Goal: Information Seeking & Learning: Learn about a topic

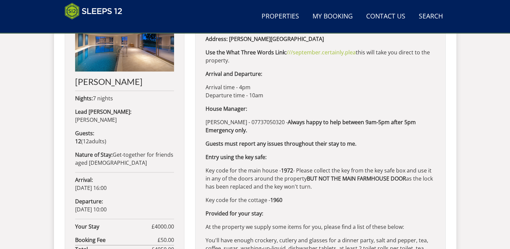
scroll to position [320, 0]
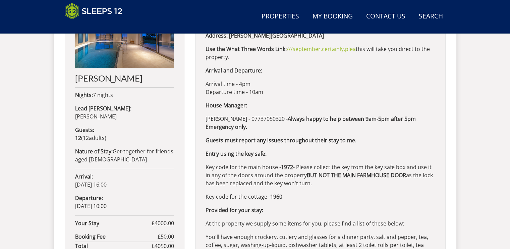
drag, startPoint x: 509, startPoint y: 94, endPoint x: 509, endPoint y: 87, distance: 6.7
click at [509, 87] on div "Search Menu Properties My Booking Contact Us 01823 665500 Search Check Availabi…" at bounding box center [255, 92] width 510 height 779
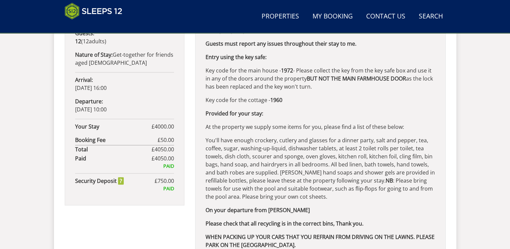
scroll to position [425, 0]
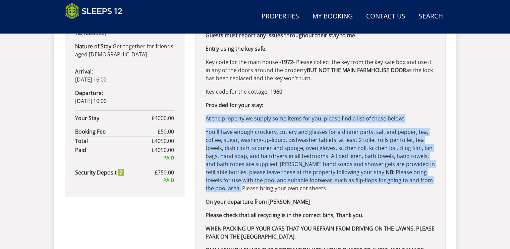
drag, startPoint x: 218, startPoint y: 189, endPoint x: 205, endPoint y: 117, distance: 73.0
click at [205, 117] on div "Address: Perys Hill, Halsdown Farmhouse, Waterrow, Somerset, TA4 Use the What T…" at bounding box center [320, 126] width 251 height 420
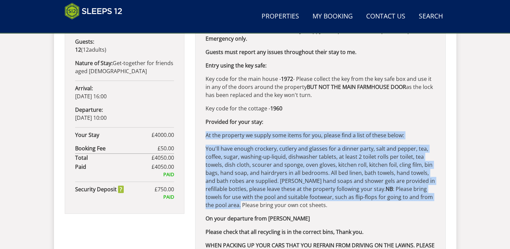
scroll to position [400, 0]
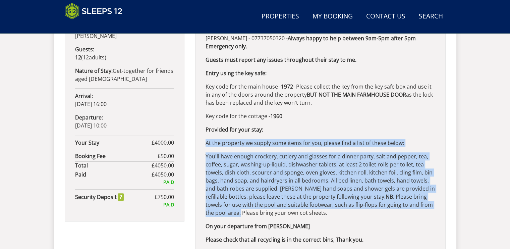
click at [222, 193] on p "You'll have enough crockery, cutlery and glasses for a dinner party, salt and p…" at bounding box center [321, 184] width 230 height 64
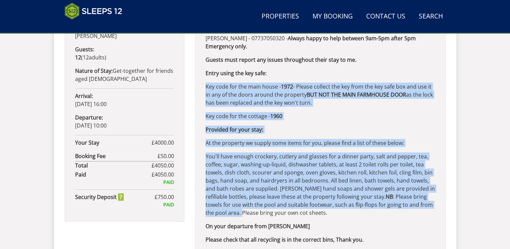
drag, startPoint x: 219, startPoint y: 211, endPoint x: 207, endPoint y: 85, distance: 127.1
click at [207, 85] on div "Address: Perys Hill, Halsdown Farmhouse, Waterrow, Somerset, TA4 Use the What T…" at bounding box center [320, 151] width 251 height 420
copy div "Key code for the main house - 1972 - Please collect the key from the key safe b…"
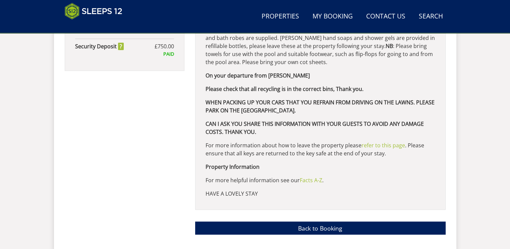
scroll to position [549, 0]
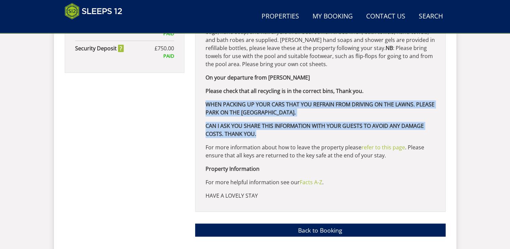
drag, startPoint x: 296, startPoint y: 134, endPoint x: 206, endPoint y: 105, distance: 94.4
click at [206, 105] on div "Address: Perys Hill, Halsdown Farmhouse, Waterrow, Somerset, TA4 Use the What T…" at bounding box center [320, 2] width 251 height 420
copy div "WHEN PACKING UP YOUR CARS THAT YOU REFRAIN FROM DRIVING ON THE LAWNS. PLEASE PA…"
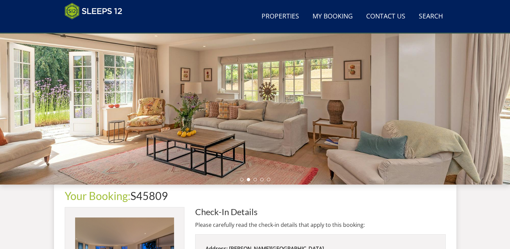
scroll to position [105, 0]
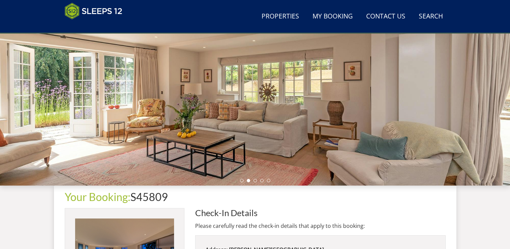
click at [341, 155] on div at bounding box center [255, 68] width 510 height 235
click at [255, 181] on li at bounding box center [255, 180] width 3 height 3
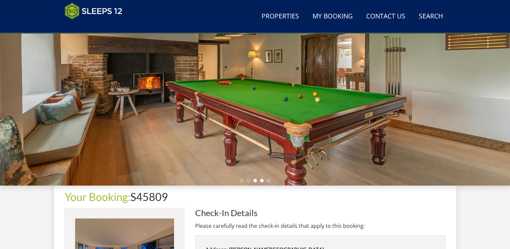
click at [263, 181] on li at bounding box center [261, 180] width 3 height 3
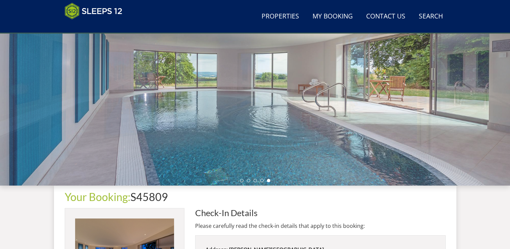
click at [267, 181] on li at bounding box center [268, 180] width 3 height 3
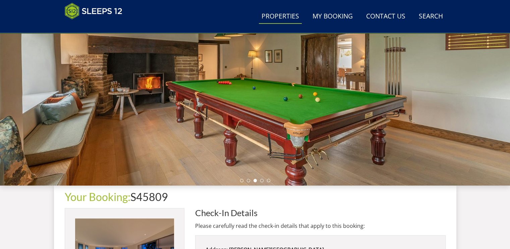
click at [291, 18] on link "Properties" at bounding box center [280, 16] width 43 height 15
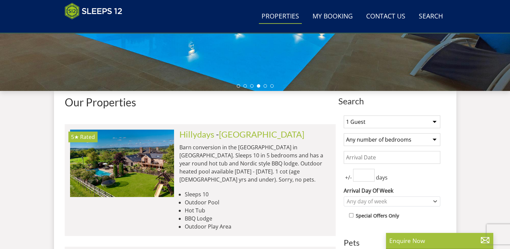
scroll to position [229, 0]
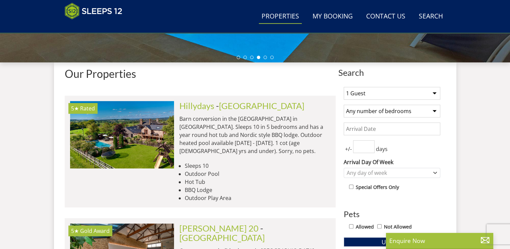
click at [435, 94] on select "1 Guest 2 Guests 3 Guests 4 Guests 5 Guests 6 Guests 7 Guests 8 Guests 9 Guests…" at bounding box center [392, 93] width 97 height 13
select select "12"
click at [344, 87] on select "1 Guest 2 Guests 3 Guests 4 Guests 5 Guests 6 Guests 7 Guests 8 Guests 9 Guests…" at bounding box center [392, 93] width 97 height 13
click at [369, 240] on button "Update" at bounding box center [392, 241] width 97 height 9
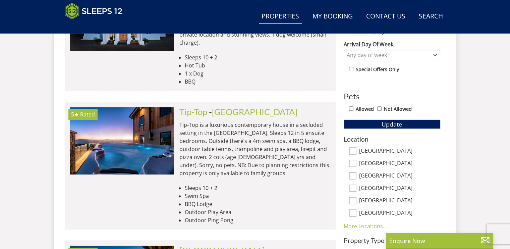
scroll to position [258, 0]
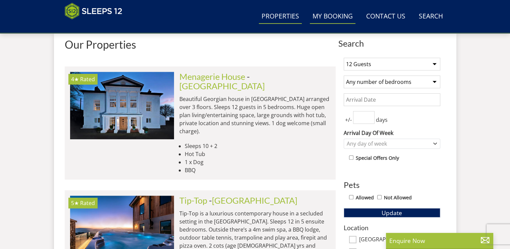
click at [341, 18] on link "My Booking" at bounding box center [333, 16] width 46 height 15
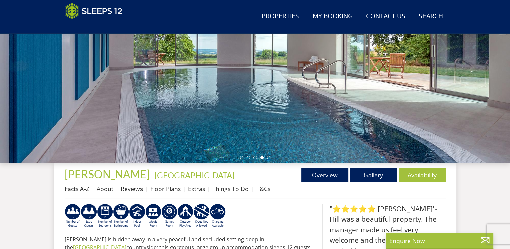
scroll to position [126, 0]
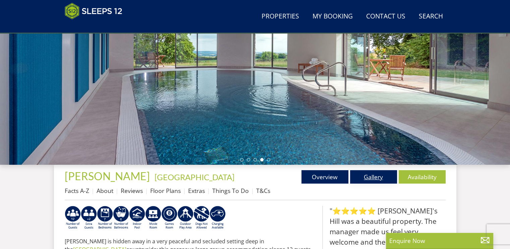
click at [373, 175] on link "Gallery" at bounding box center [373, 176] width 47 height 13
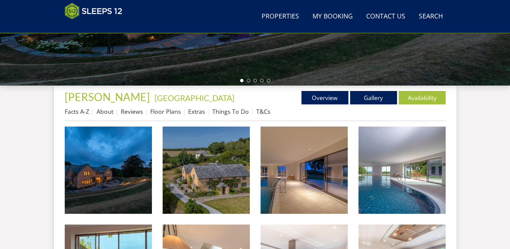
scroll to position [225, 0]
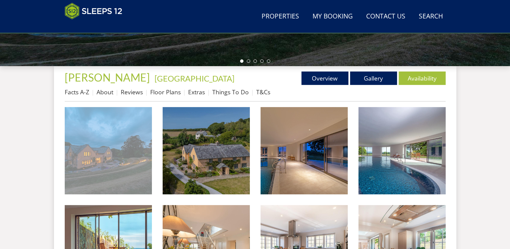
click at [134, 148] on img at bounding box center [108, 150] width 87 height 87
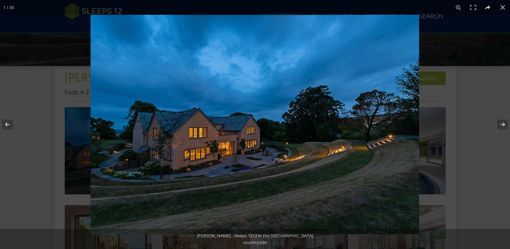
click at [380, 142] on img at bounding box center [255, 124] width 329 height 219
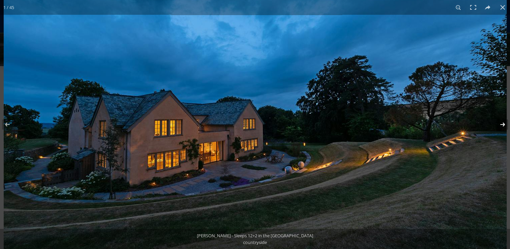
click at [501, 126] on button at bounding box center [498, 125] width 23 height 34
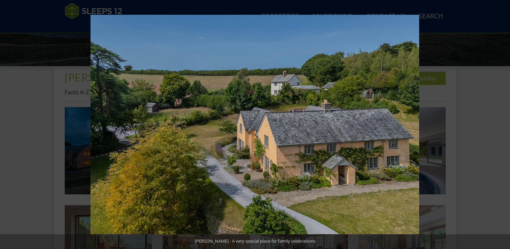
click at [501, 126] on button at bounding box center [498, 125] width 23 height 34
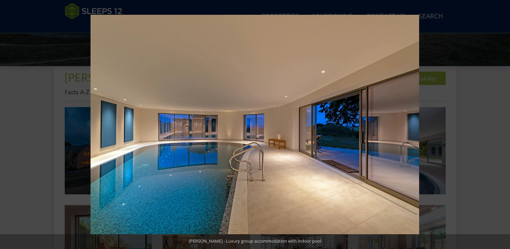
click at [501, 126] on button at bounding box center [498, 125] width 23 height 34
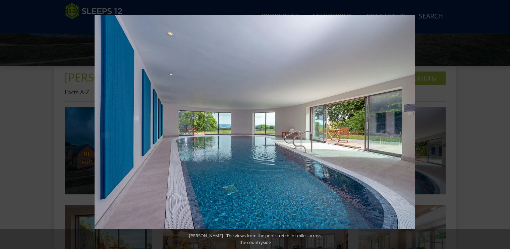
click at [501, 126] on button at bounding box center [498, 125] width 23 height 34
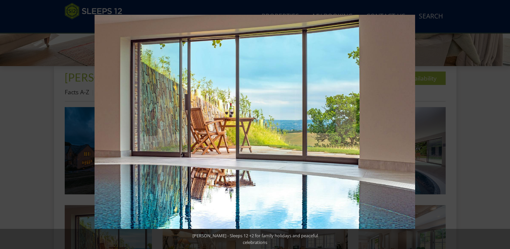
click at [501, 126] on button at bounding box center [498, 125] width 23 height 34
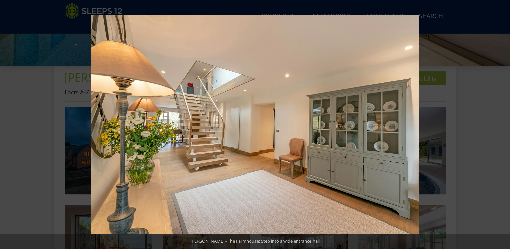
click at [501, 126] on button at bounding box center [498, 125] width 23 height 34
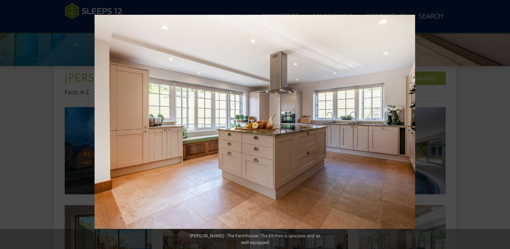
click at [501, 126] on button at bounding box center [498, 125] width 23 height 34
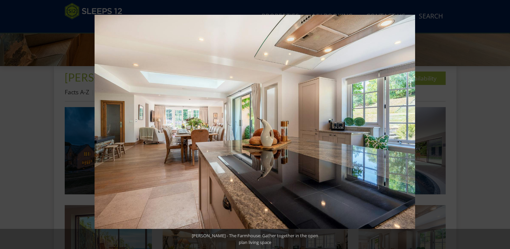
click at [501, 126] on button at bounding box center [498, 125] width 23 height 34
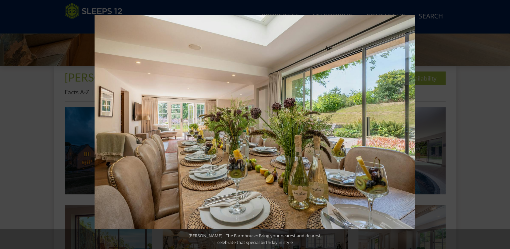
click at [501, 126] on button at bounding box center [498, 125] width 23 height 34
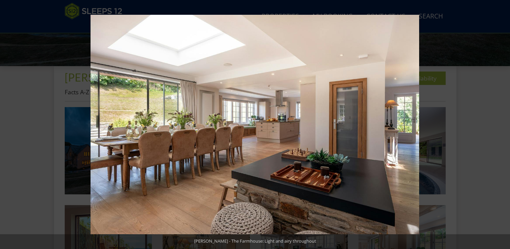
click at [501, 126] on button at bounding box center [498, 125] width 23 height 34
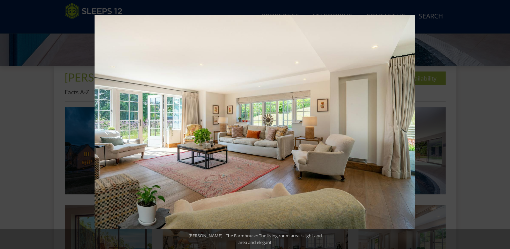
click at [501, 126] on button at bounding box center [498, 125] width 23 height 34
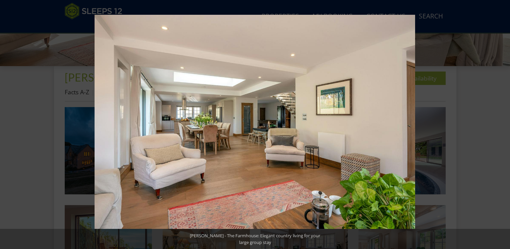
click at [501, 126] on button at bounding box center [498, 125] width 23 height 34
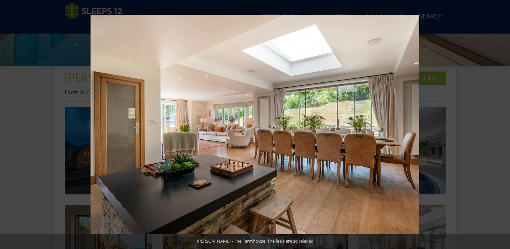
click at [501, 126] on button at bounding box center [498, 125] width 23 height 34
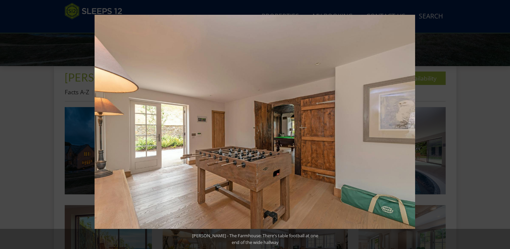
click at [501, 126] on button at bounding box center [498, 125] width 23 height 34
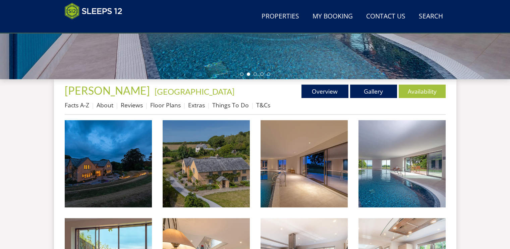
scroll to position [211, 0]
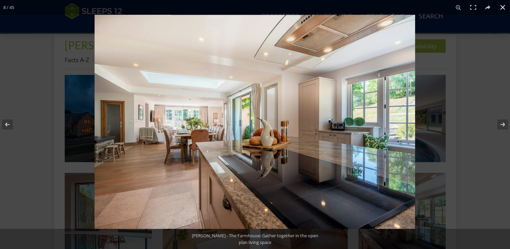
scroll to position [265, 0]
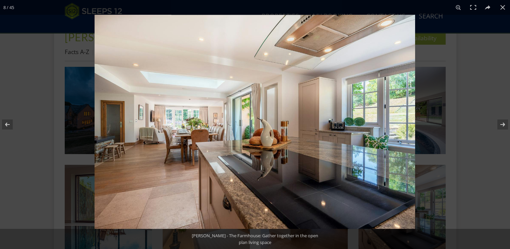
click at [348, 83] on img at bounding box center [255, 122] width 321 height 214
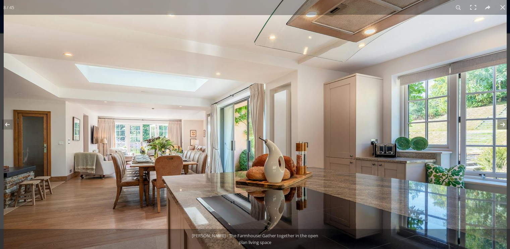
click at [503, 124] on button at bounding box center [498, 125] width 23 height 34
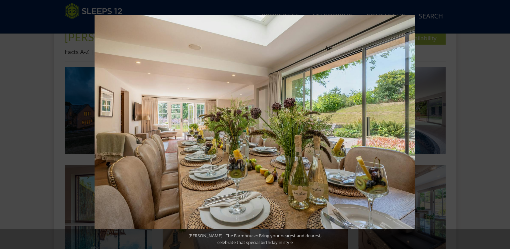
click at [503, 124] on button at bounding box center [498, 125] width 23 height 34
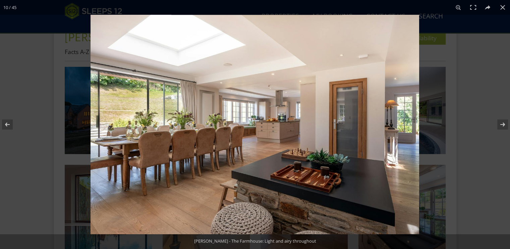
click at [361, 122] on img at bounding box center [255, 124] width 329 height 219
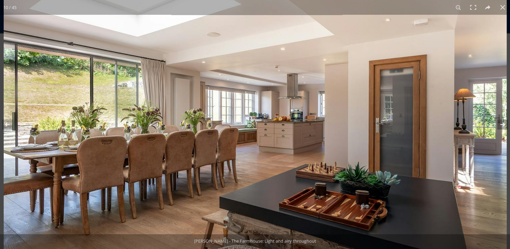
click at [503, 124] on button at bounding box center [498, 125] width 23 height 34
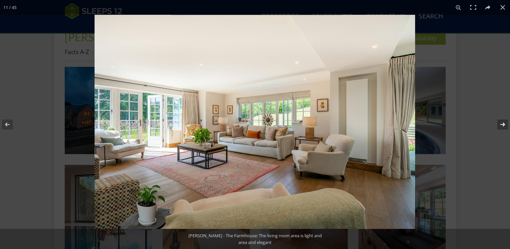
click at [503, 124] on button at bounding box center [498, 125] width 23 height 34
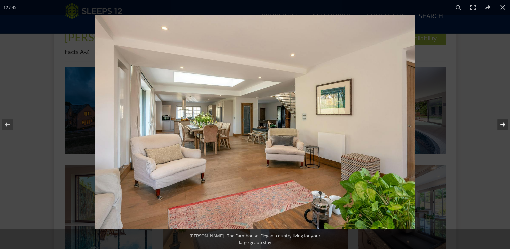
click at [503, 124] on button at bounding box center [498, 125] width 23 height 34
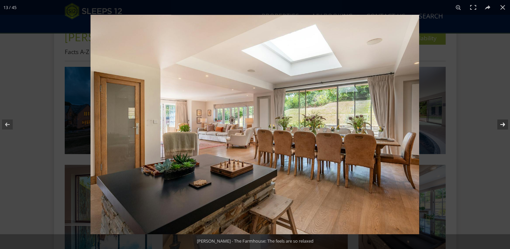
click at [503, 124] on button at bounding box center [498, 125] width 23 height 34
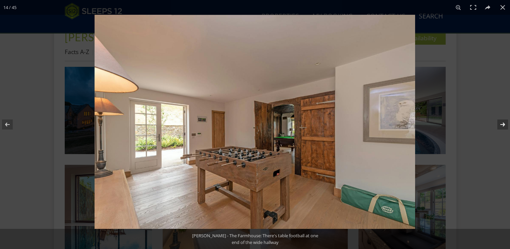
click at [503, 124] on button at bounding box center [498, 125] width 23 height 34
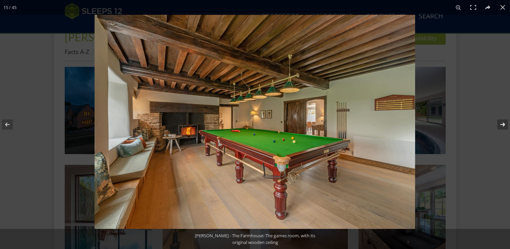
click at [503, 124] on button at bounding box center [498, 125] width 23 height 34
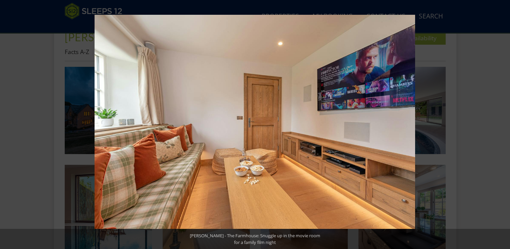
click at [503, 124] on button at bounding box center [498, 125] width 23 height 34
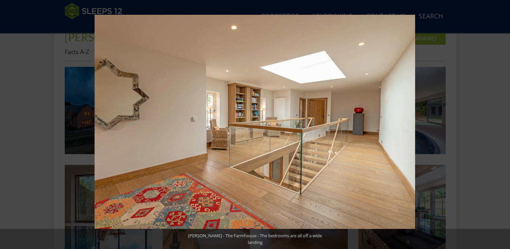
click at [503, 124] on button at bounding box center [498, 125] width 23 height 34
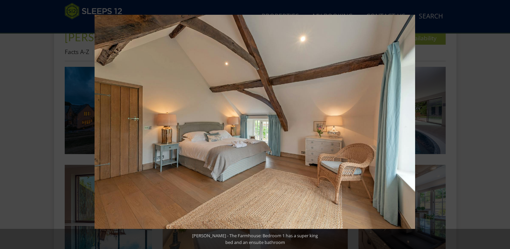
click at [503, 124] on button at bounding box center [498, 125] width 23 height 34
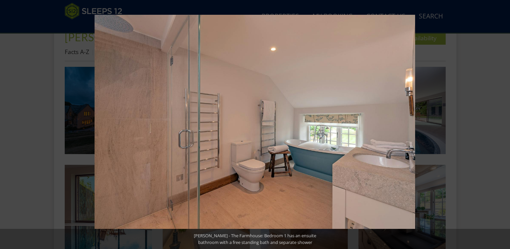
click at [503, 124] on button at bounding box center [498, 125] width 23 height 34
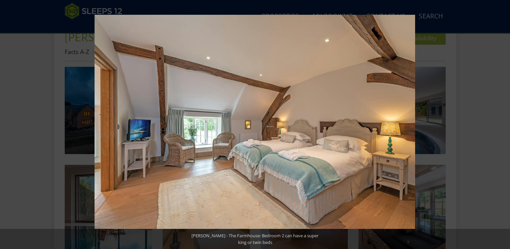
click at [503, 124] on button at bounding box center [498, 125] width 23 height 34
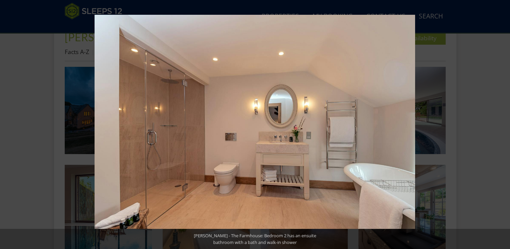
click at [503, 124] on button at bounding box center [498, 125] width 23 height 34
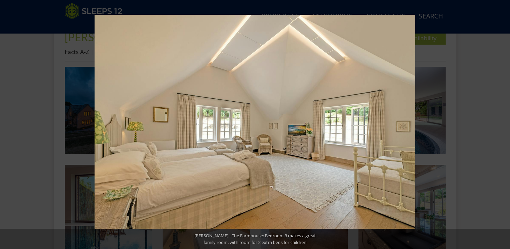
click at [503, 124] on button at bounding box center [498, 125] width 23 height 34
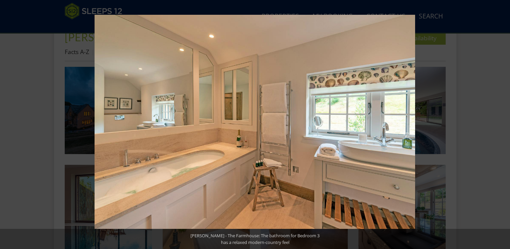
click at [503, 124] on button at bounding box center [498, 125] width 23 height 34
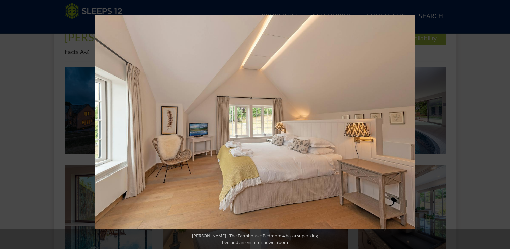
click at [503, 124] on button at bounding box center [498, 125] width 23 height 34
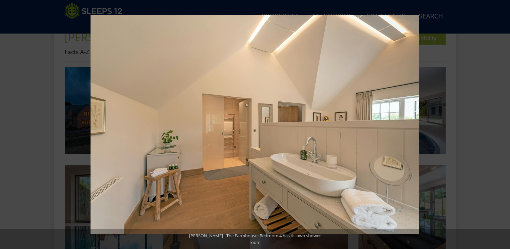
click at [503, 124] on button at bounding box center [498, 125] width 23 height 34
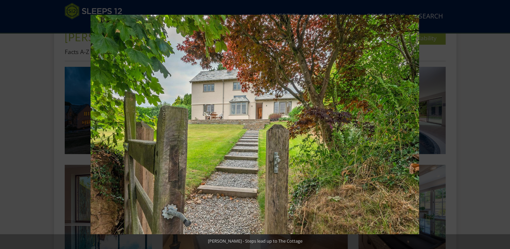
click at [503, 124] on button at bounding box center [498, 125] width 23 height 34
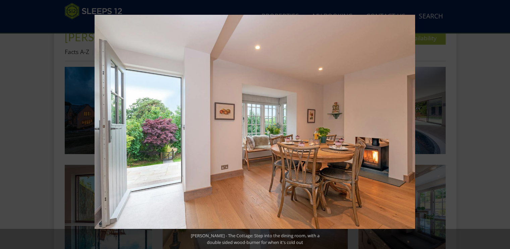
click at [503, 124] on button at bounding box center [498, 125] width 23 height 34
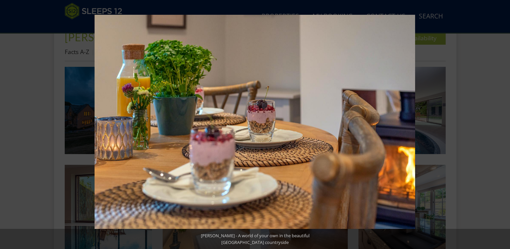
click at [503, 124] on button at bounding box center [498, 125] width 23 height 34
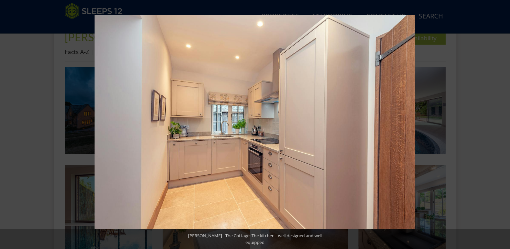
click at [503, 124] on button at bounding box center [498, 125] width 23 height 34
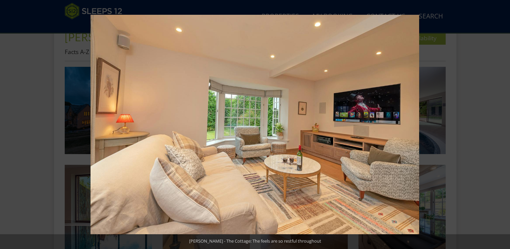
click at [503, 124] on button at bounding box center [498, 125] width 23 height 34
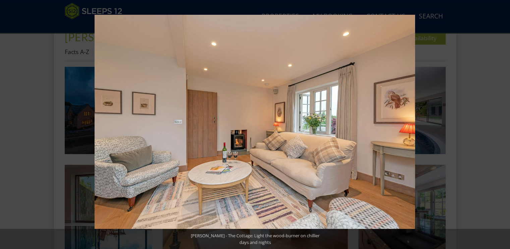
click at [503, 124] on button at bounding box center [498, 125] width 23 height 34
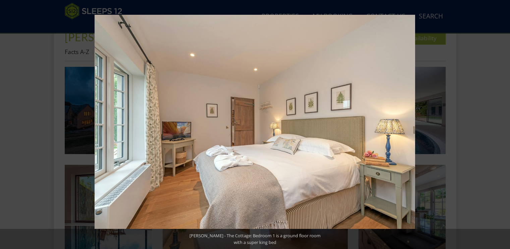
click at [503, 124] on button at bounding box center [498, 125] width 23 height 34
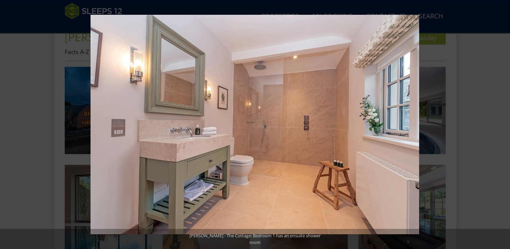
click at [503, 124] on button at bounding box center [498, 125] width 23 height 34
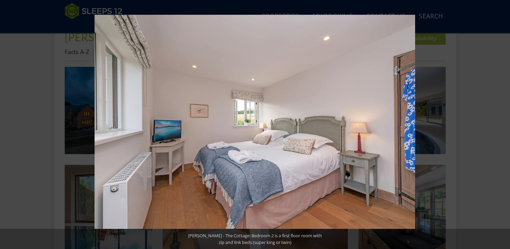
click at [503, 124] on button at bounding box center [498, 125] width 23 height 34
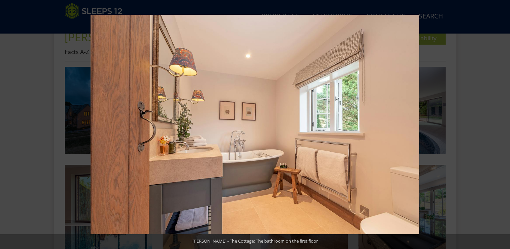
click at [503, 124] on button at bounding box center [498, 125] width 23 height 34
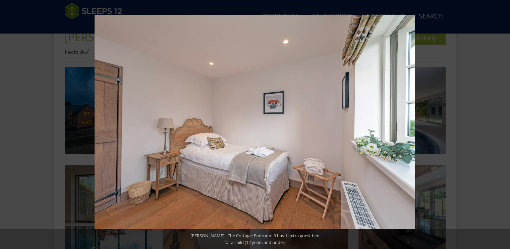
click at [503, 124] on button at bounding box center [498, 125] width 23 height 34
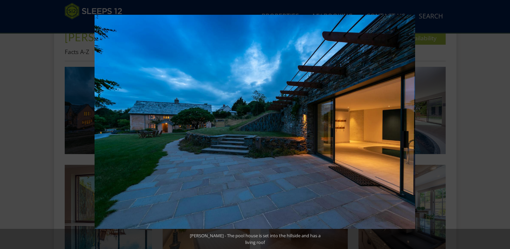
click at [503, 124] on button at bounding box center [498, 125] width 23 height 34
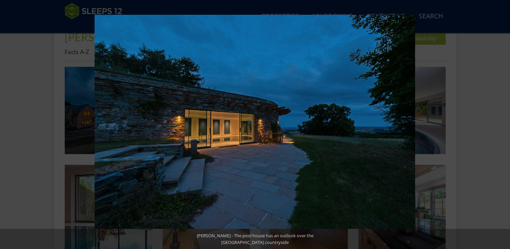
click at [503, 124] on button at bounding box center [498, 125] width 23 height 34
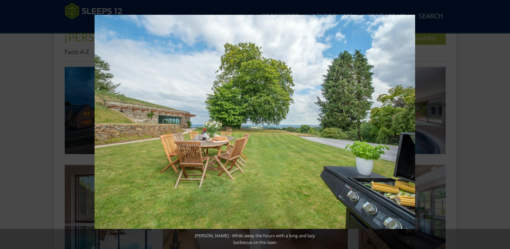
click at [503, 124] on button at bounding box center [498, 125] width 23 height 34
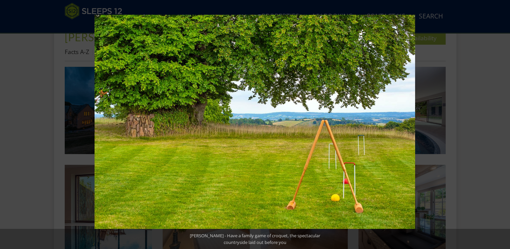
click at [503, 124] on button at bounding box center [498, 125] width 23 height 34
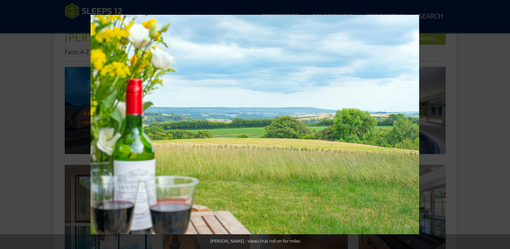
click at [503, 124] on button at bounding box center [498, 125] width 23 height 34
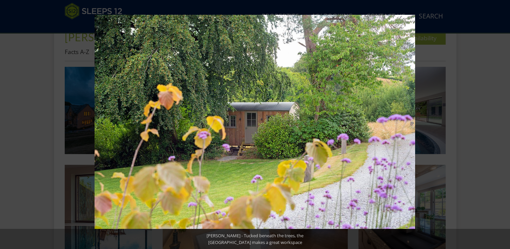
click at [503, 124] on button at bounding box center [498, 125] width 23 height 34
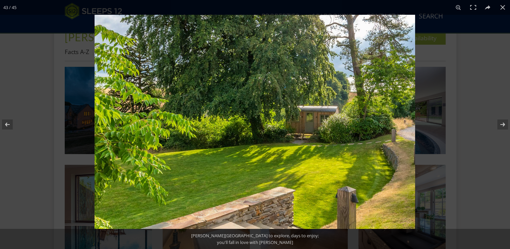
click at [394, 119] on img at bounding box center [255, 122] width 321 height 214
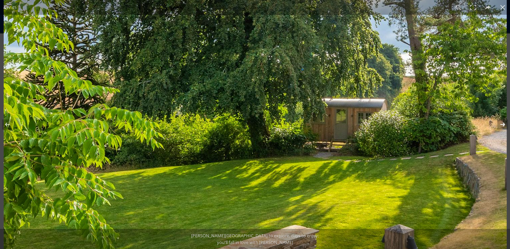
click at [502, 124] on button at bounding box center [498, 125] width 23 height 34
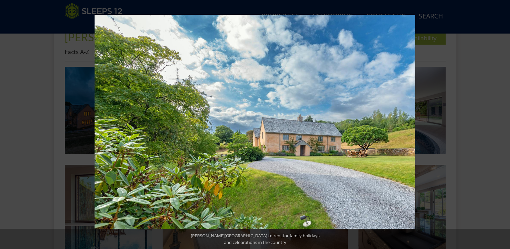
click at [502, 124] on button at bounding box center [498, 125] width 23 height 34
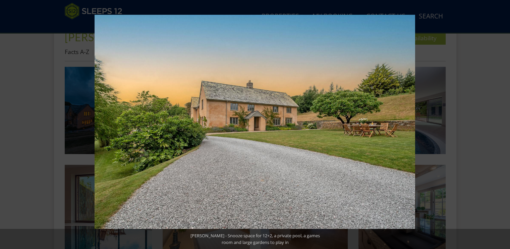
click at [502, 124] on button at bounding box center [498, 125] width 23 height 34
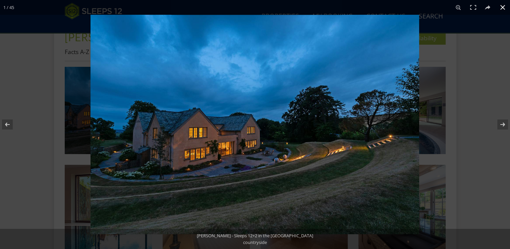
click at [501, 7] on button at bounding box center [503, 7] width 15 height 15
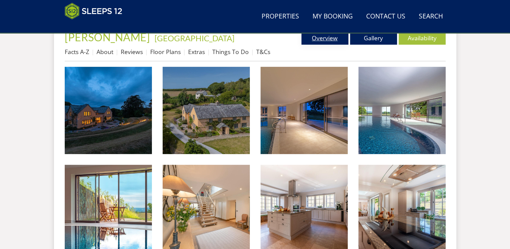
click at [320, 41] on link "Overview" at bounding box center [325, 37] width 47 height 13
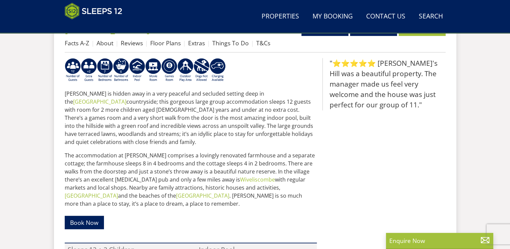
scroll to position [275, 0]
